Goal: Find specific page/section: Find specific page/section

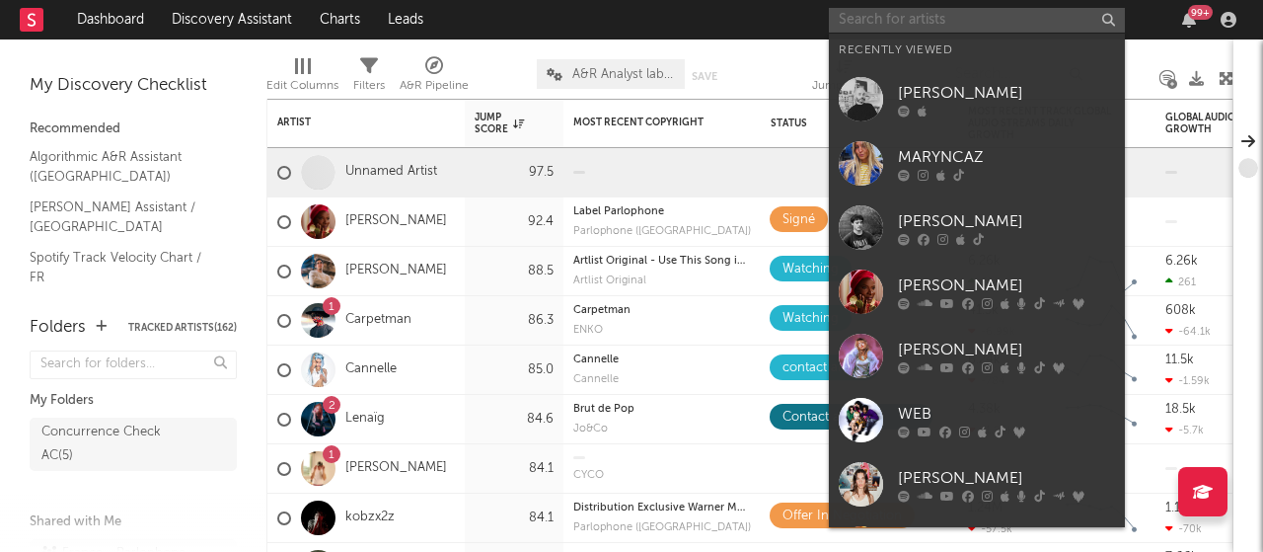
click at [1005, 17] on input "text" at bounding box center [977, 20] width 296 height 25
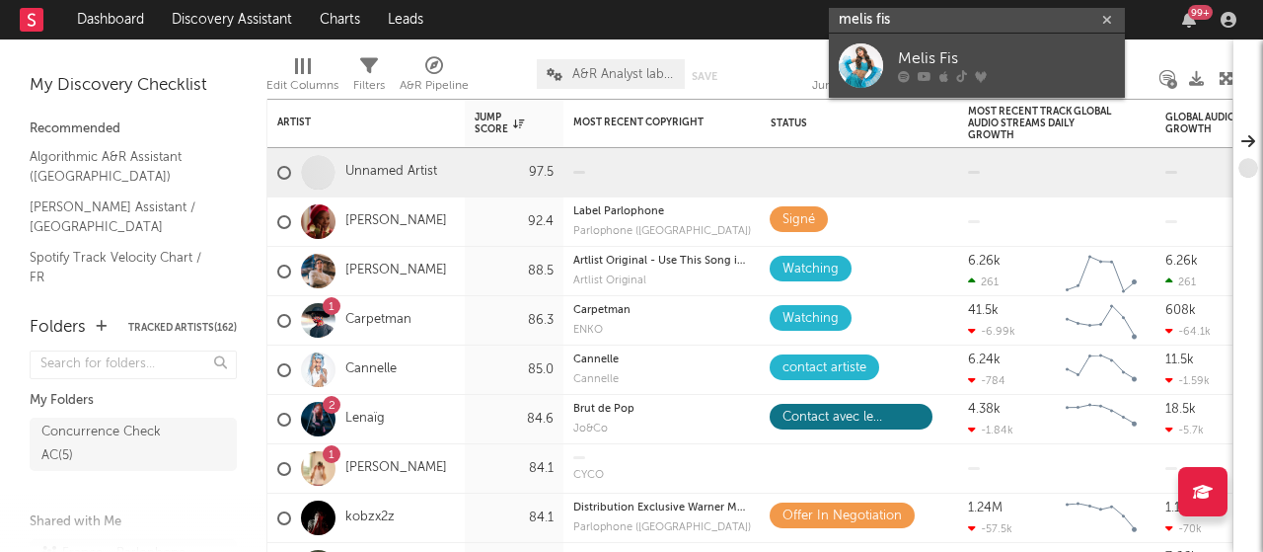
type input "melis fis"
click at [987, 72] on div at bounding box center [1006, 77] width 217 height 12
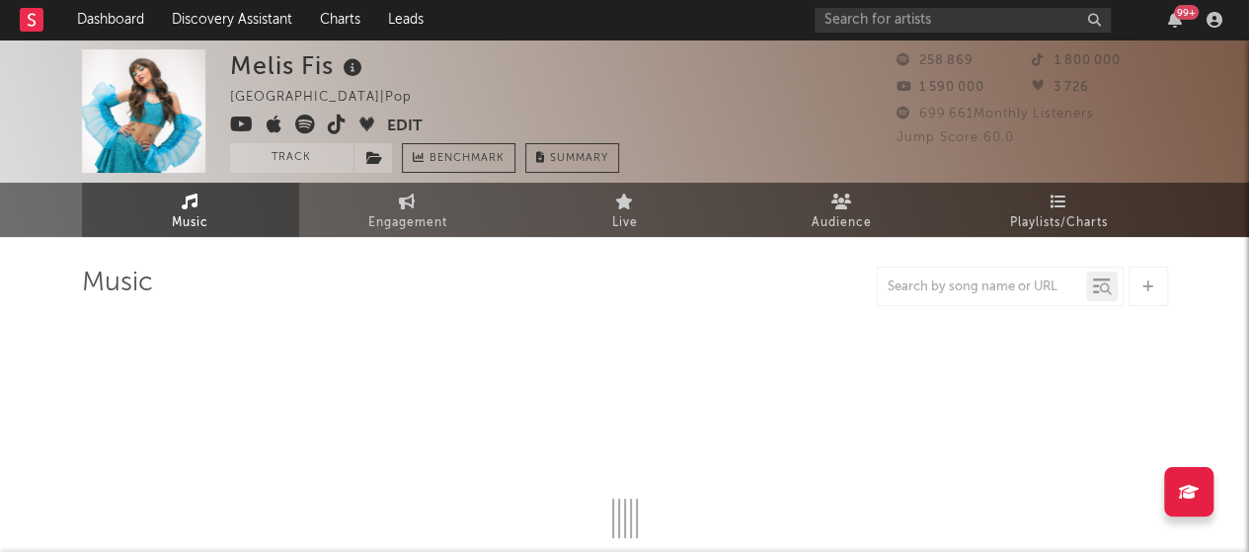
select select "6m"
